Goal: Navigation & Orientation: Find specific page/section

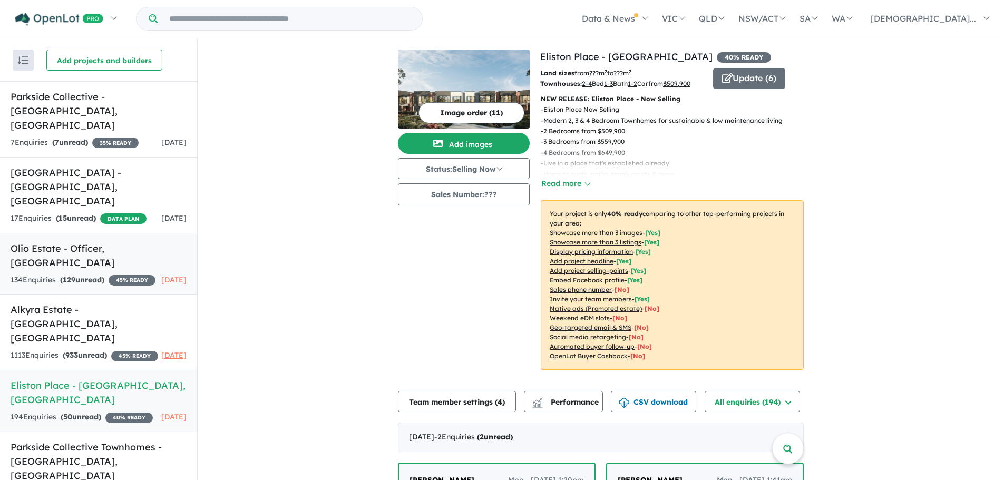
click at [66, 241] on h5 "Olio Estate - Officer , [GEOGRAPHIC_DATA]" at bounding box center [99, 255] width 176 height 28
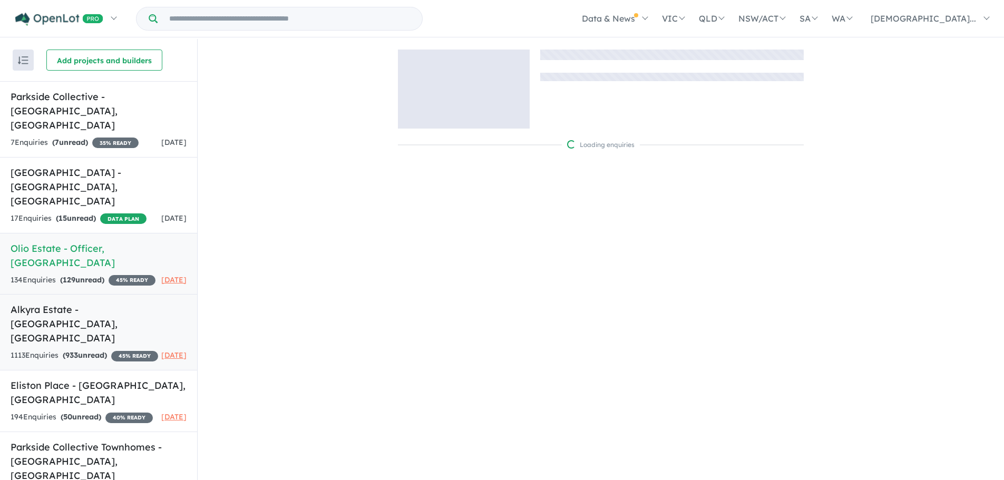
click at [105, 349] on div "1113 Enquir ies ( 933 unread) 45 % READY" at bounding box center [85, 355] width 148 height 13
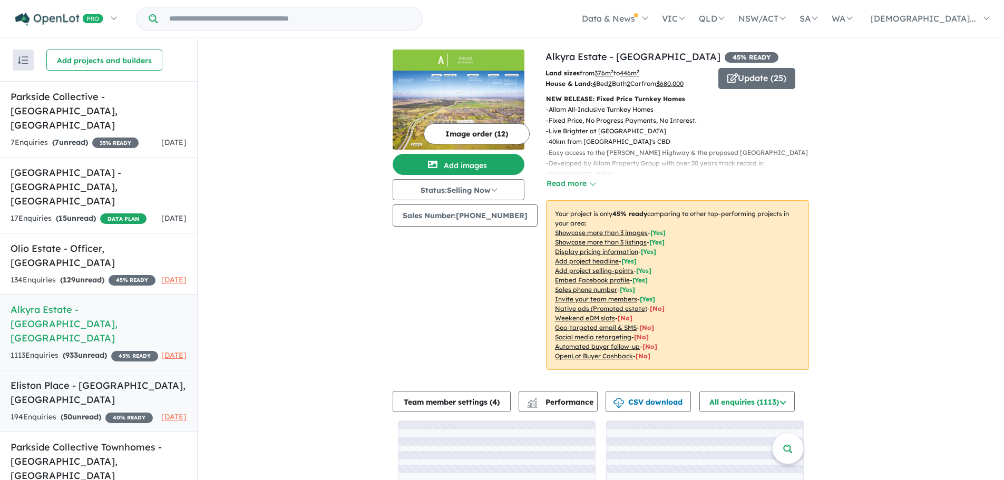
click at [102, 411] on div "194 Enquir ies ( 50 unread) 40 % READY" at bounding box center [82, 417] width 142 height 13
